Goal: Transaction & Acquisition: Register for event/course

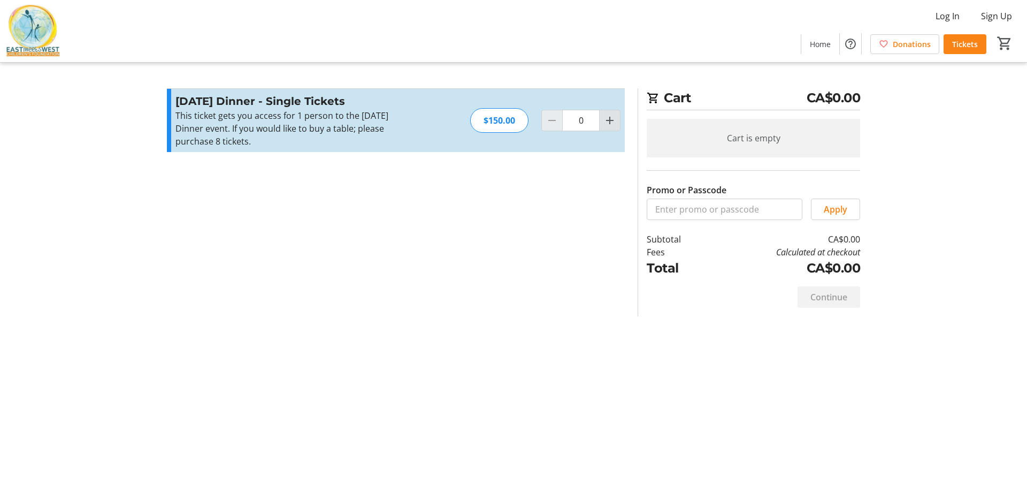
click at [611, 120] on mat-icon "Increment by one" at bounding box center [610, 120] width 13 height 13
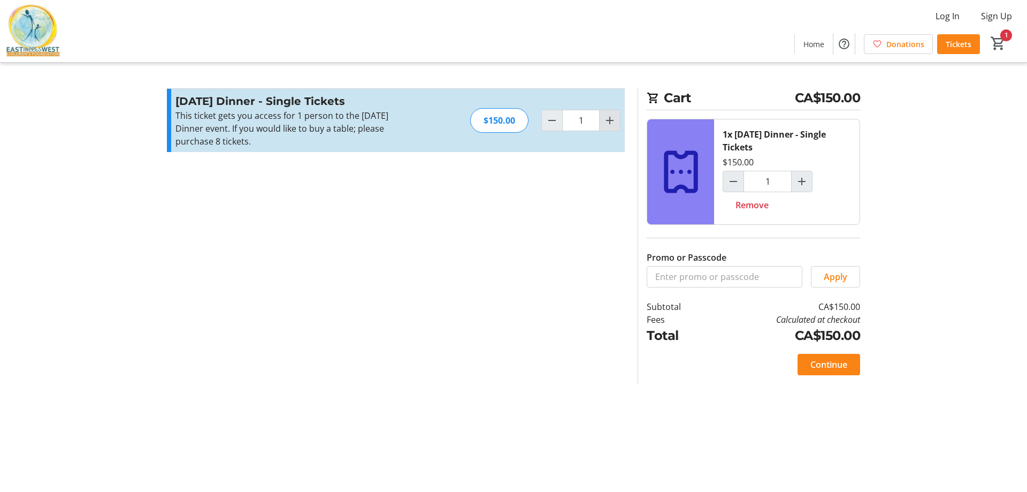
click at [611, 120] on mat-icon "Increment by one" at bounding box center [610, 120] width 13 height 13
type input "2"
click at [802, 185] on mat-icon "Increment by one" at bounding box center [802, 181] width 13 height 13
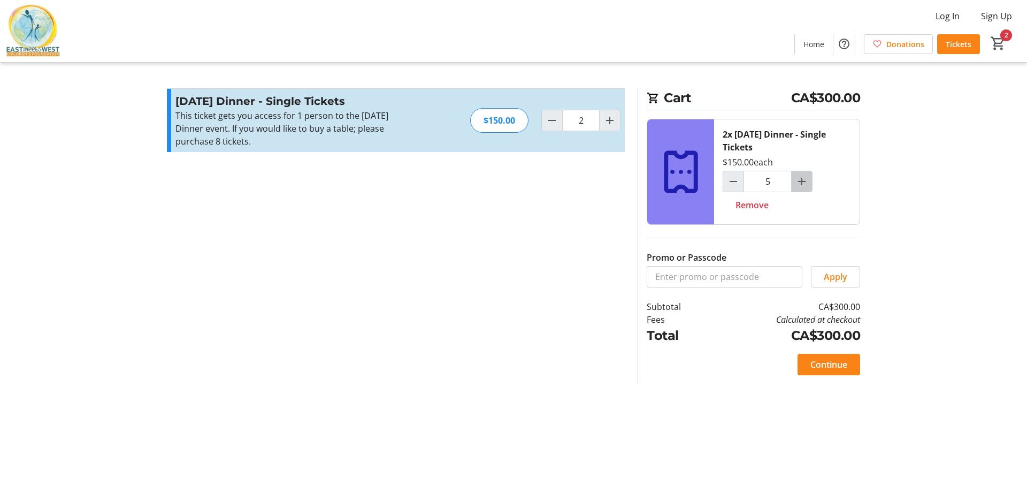
click at [802, 185] on mat-icon "Increment by one" at bounding box center [802, 181] width 13 height 13
type input "8"
